Goal: Task Accomplishment & Management: Use online tool/utility

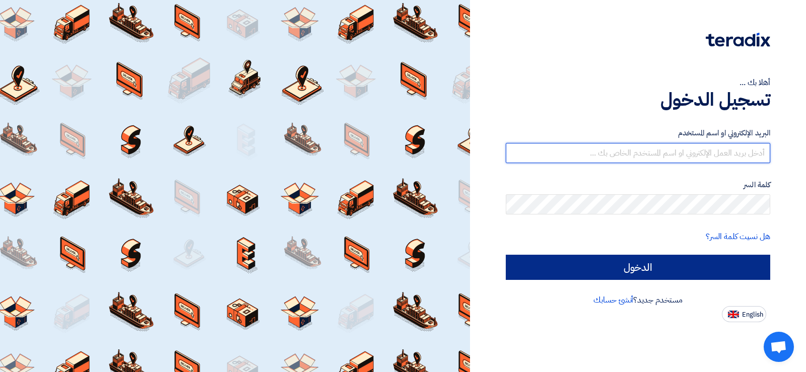
type input "[EMAIL_ADDRESS][DOMAIN_NAME]"
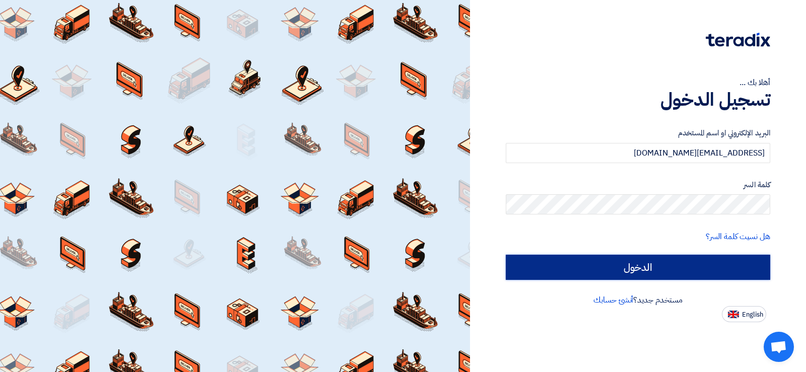
click at [606, 271] on input "الدخول" at bounding box center [638, 267] width 264 height 25
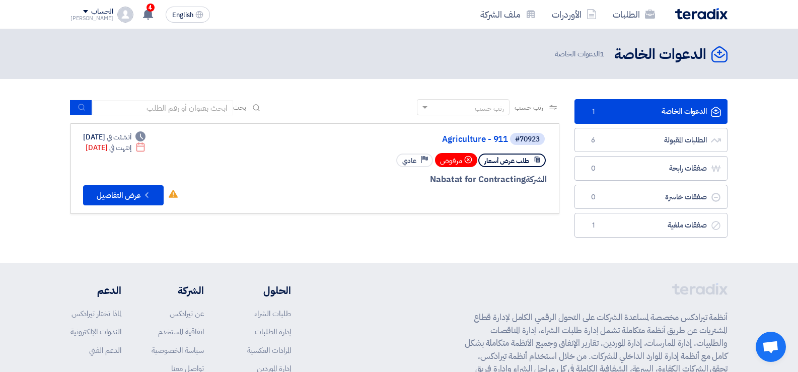
click at [636, 113] on link "الدعوات الخاصة الدعوات الخاصة 1" at bounding box center [650, 111] width 153 height 25
click at [142, 13] on icon at bounding box center [147, 14] width 11 height 11
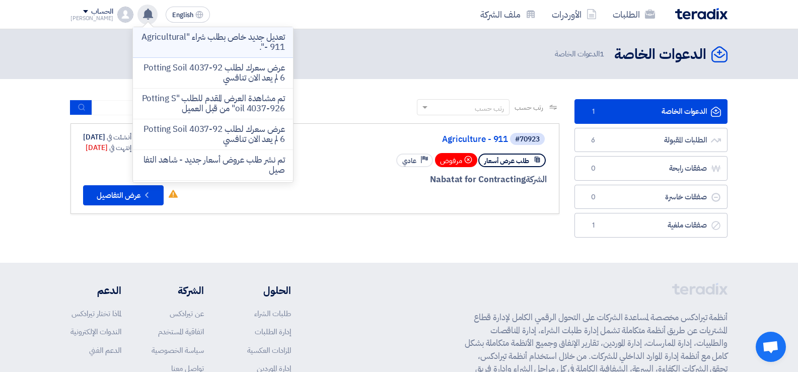
click at [162, 39] on p "تعديل جديد خاص بطلب شراء "Agricultural - 911"." at bounding box center [213, 42] width 144 height 20
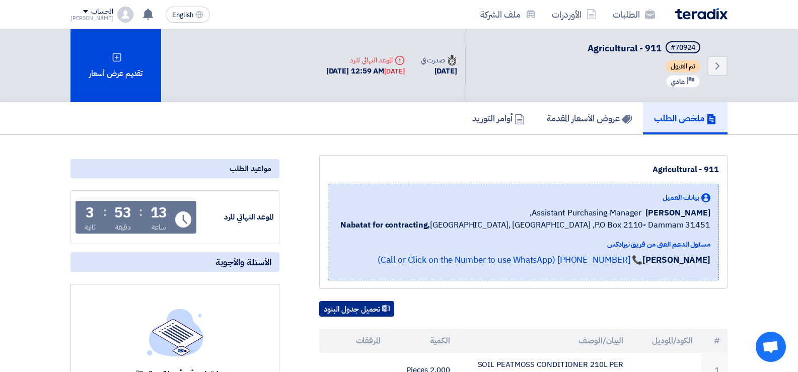
click at [386, 306] on use at bounding box center [386, 308] width 8 height 7
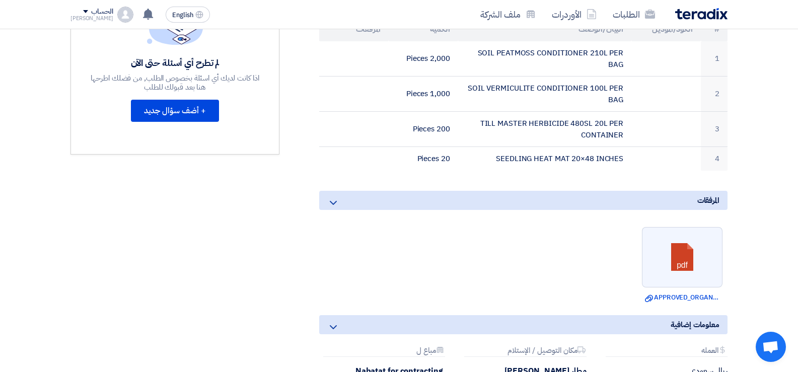
scroll to position [352, 0]
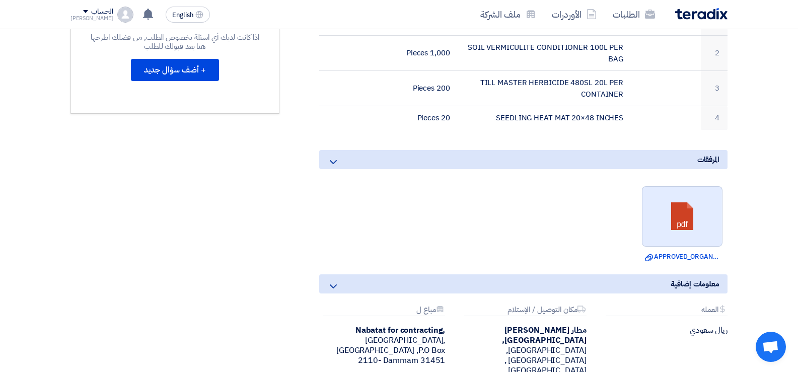
click at [692, 228] on link at bounding box center [682, 217] width 81 height 60
